Goal: Task Accomplishment & Management: Manage account settings

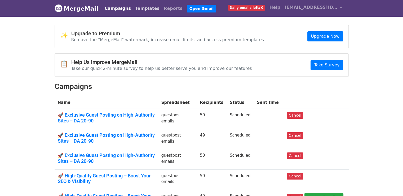
click at [140, 8] on link "Templates" at bounding box center [147, 8] width 29 height 11
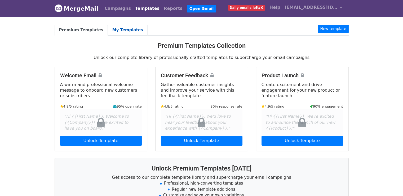
click at [115, 30] on link "My Templates" at bounding box center [128, 30] width 40 height 11
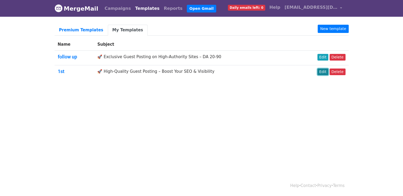
click at [326, 70] on link "Edit" at bounding box center [323, 71] width 11 height 7
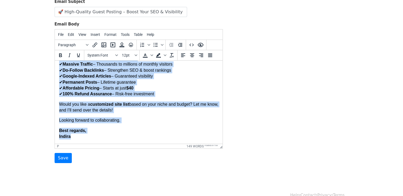
scroll to position [72, 0]
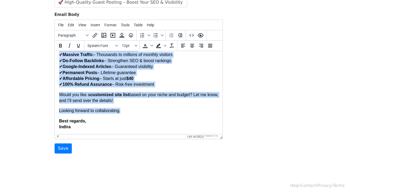
drag, startPoint x: 59, startPoint y: 59, endPoint x: 176, endPoint y: 108, distance: 126.9
click at [176, 108] on body "Hi, I recently came across one of your articles and was truly impressed by how …" at bounding box center [138, 40] width 159 height 179
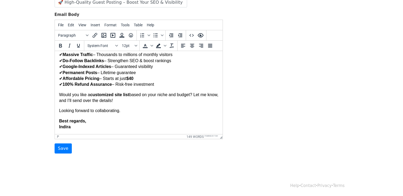
scroll to position [0, 0]
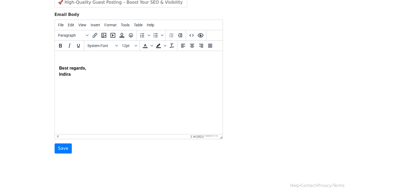
paste body
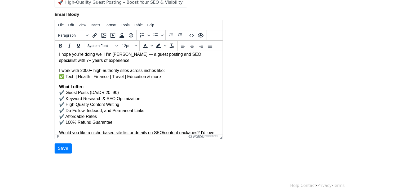
scroll to position [52, 0]
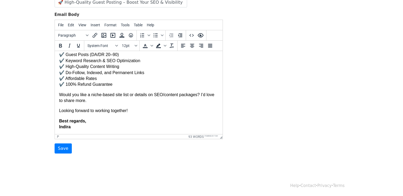
drag, startPoint x: 221, startPoint y: 111, endPoint x: 280, endPoint y: 183, distance: 93.6
drag, startPoint x: 59, startPoint y: 128, endPoint x: 70, endPoint y: 128, distance: 11.4
click at [70, 128] on strong "Best regards, Indira" at bounding box center [72, 124] width 27 height 10
copy strong "Indira"
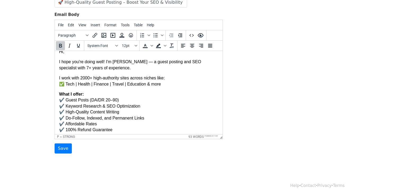
scroll to position [0, 0]
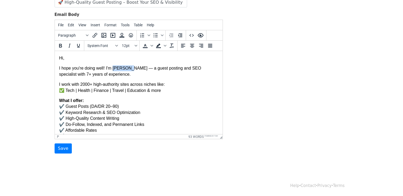
drag, startPoint x: 112, startPoint y: 68, endPoint x: 128, endPoint y: 71, distance: 15.9
click at [128, 71] on p "I hope you're doing well! I'm Aurelia — a guest posting and SEO specialist with…" at bounding box center [138, 71] width 159 height 12
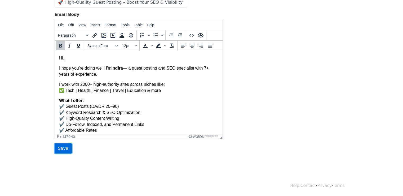
click at [61, 147] on input "Save" at bounding box center [63, 148] width 17 height 10
